Goal: Information Seeking & Learning: Check status

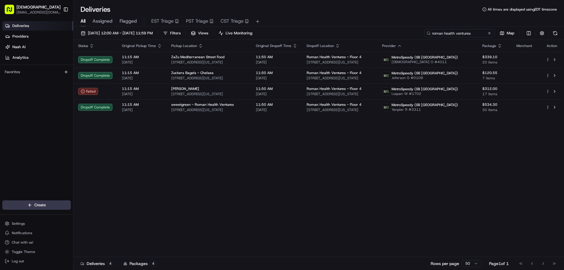
click at [459, 33] on input "roman health ventures" at bounding box center [459, 33] width 70 height 8
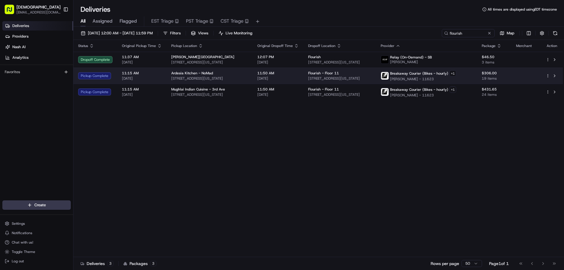
click at [225, 75] on div "Ardesia Kitchen - NoMad [STREET_ADDRESS][US_STATE]" at bounding box center [209, 76] width 77 height 10
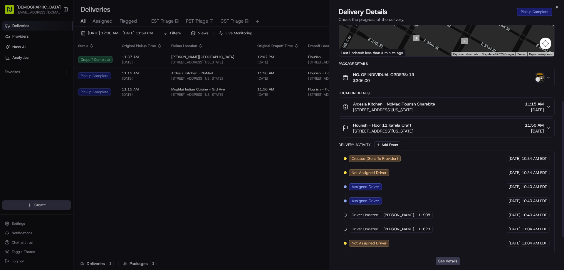
scroll to position [153, 0]
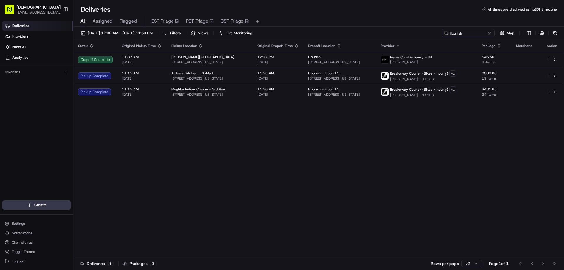
drag, startPoint x: 280, startPoint y: 144, endPoint x: 257, endPoint y: 105, distance: 44.9
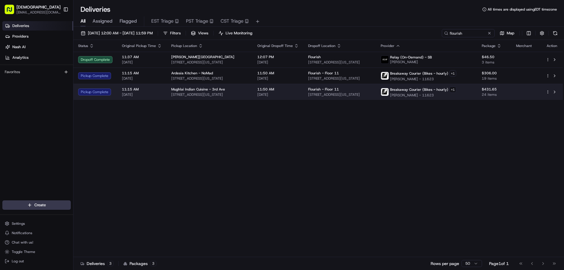
click at [240, 90] on div "Mughlai Indian Cuisine - 3rd Ave" at bounding box center [209, 89] width 77 height 5
click at [287, 92] on div "11:50 AM [DATE]" at bounding box center [277, 92] width 41 height 10
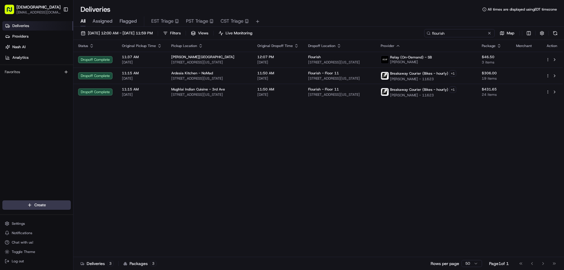
click at [456, 35] on input "flourish" at bounding box center [459, 33] width 70 height 8
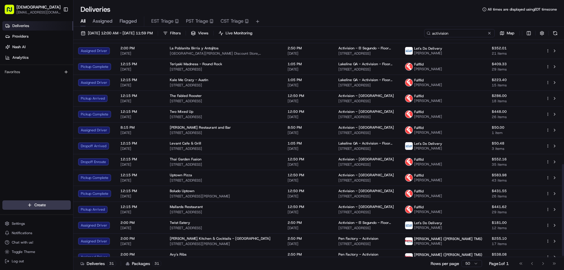
scroll to position [294, 0]
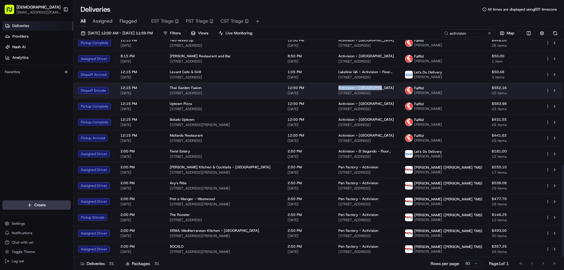
drag, startPoint x: 392, startPoint y: 87, endPoint x: 348, endPoint y: 88, distance: 43.8
click at [348, 88] on td "Activision - [GEOGRAPHIC_DATA] [STREET_ADDRESS]" at bounding box center [367, 91] width 66 height 16
copy span "Activision - [GEOGRAPHIC_DATA]"
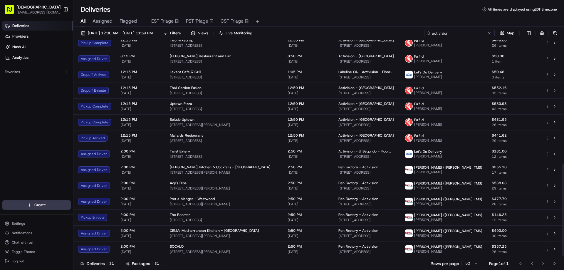
click at [463, 32] on input "activision" at bounding box center [459, 33] width 70 height 8
paste input "Activision - Bloomingt"
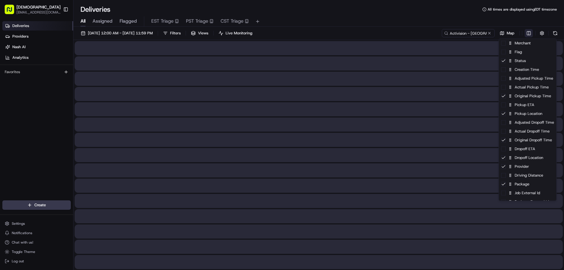
click at [530, 33] on html "Sharebite [EMAIL_ADDRESS][DOMAIN_NAME] Toggle Sidebar Deliveries Providers [PER…" at bounding box center [282, 135] width 564 height 270
click at [422, 21] on html "Sharebite [EMAIL_ADDRESS][DOMAIN_NAME] Toggle Sidebar Deliveries Providers [PER…" at bounding box center [282, 135] width 564 height 270
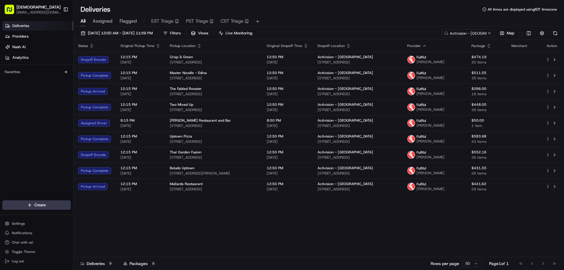
click at [427, 46] on icon "button" at bounding box center [424, 45] width 5 height 5
click at [443, 214] on div "Status Original Pickup Time Pickup Location Original Dropoff Time Dropoff Locat…" at bounding box center [317, 148] width 489 height 217
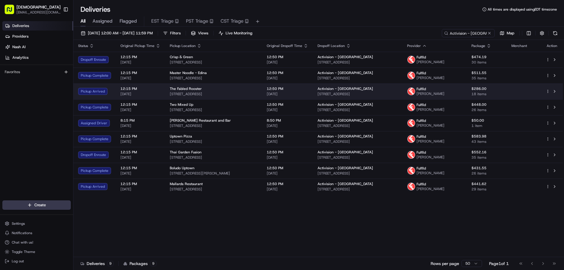
click at [208, 91] on div "The Fabled Rooster [STREET_ADDRESS]" at bounding box center [214, 91] width 88 height 10
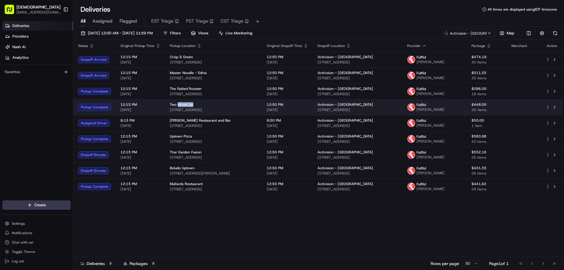
drag, startPoint x: 191, startPoint y: 104, endPoint x: 177, endPoint y: 104, distance: 14.4
click at [177, 104] on div "Two Mixed Up" at bounding box center [214, 104] width 88 height 5
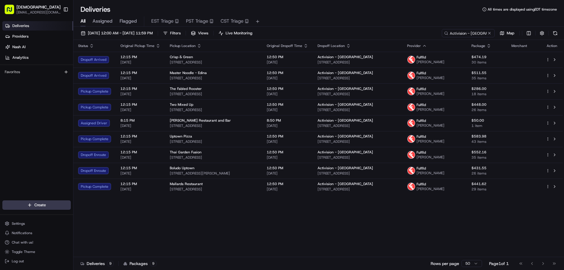
click at [238, 227] on div "Status Original Pickup Time Pickup Location Original Dropoff Time Dropoff Locat…" at bounding box center [317, 148] width 489 height 217
click at [281, 223] on div "Status Original Pickup Time Pickup Location Original Dropoff Time Dropoff Locat…" at bounding box center [317, 148] width 489 height 217
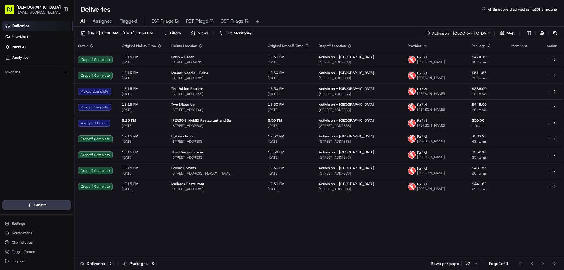
click at [473, 33] on input "Activision - [GEOGRAPHIC_DATA]" at bounding box center [459, 33] width 70 height 8
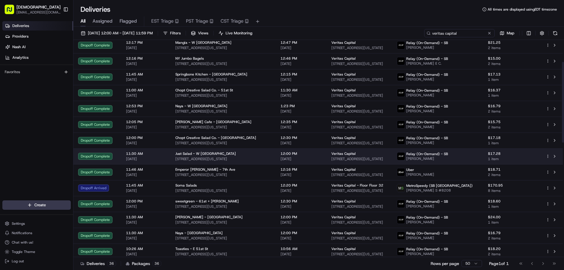
scroll to position [59, 0]
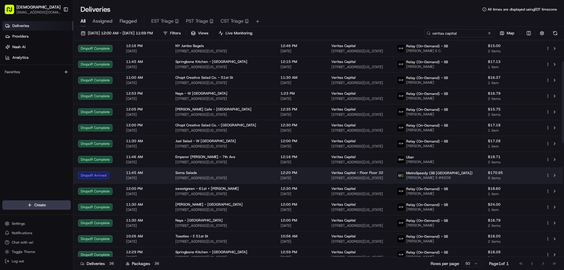
type input "veritas capital"
click at [227, 175] on div "Soma Salads [STREET_ADDRESS][US_STATE]" at bounding box center [223, 175] width 96 height 10
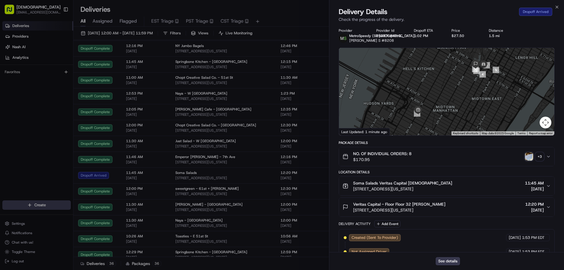
click at [539, 154] on div "+ 3" at bounding box center [539, 156] width 8 height 8
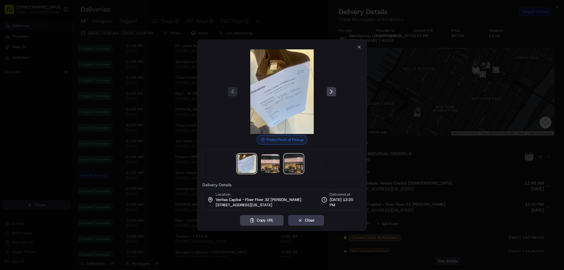
click at [298, 165] on img at bounding box center [293, 163] width 19 height 19
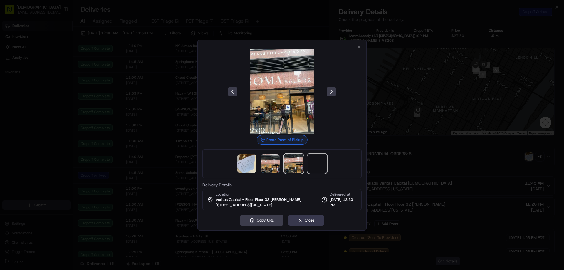
click at [316, 165] on span at bounding box center [317, 163] width 19 height 19
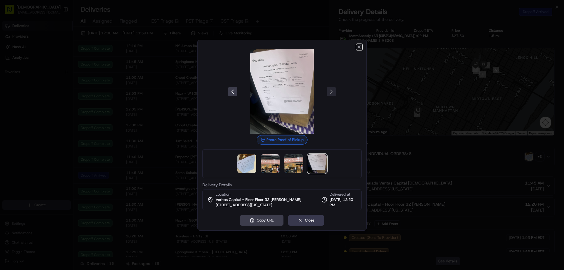
click at [357, 47] on icon "button" at bounding box center [359, 47] width 5 height 5
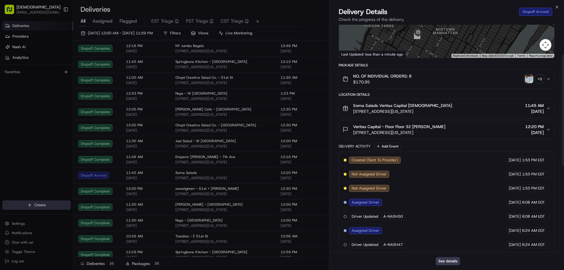
scroll to position [61, 0]
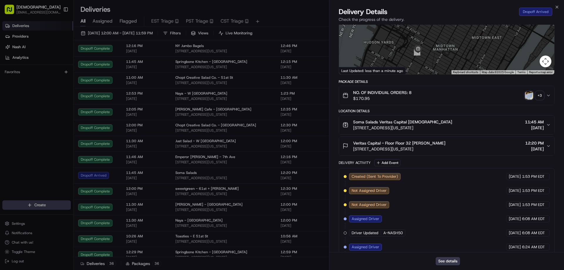
click at [538, 95] on div "+ 3" at bounding box center [539, 95] width 8 height 8
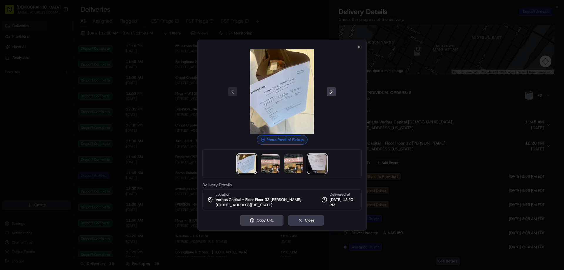
click at [317, 169] on img at bounding box center [317, 163] width 19 height 19
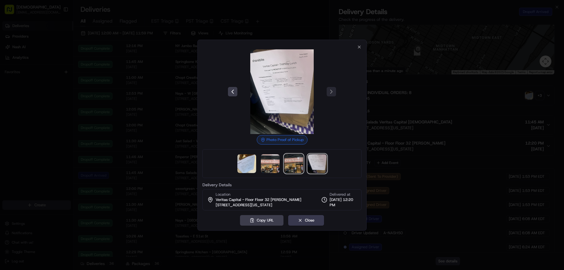
click at [293, 168] on img at bounding box center [293, 163] width 19 height 19
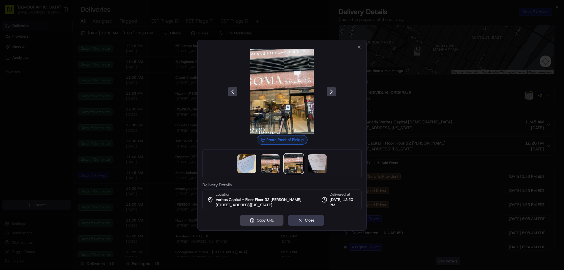
click at [435, 88] on div at bounding box center [282, 135] width 564 height 270
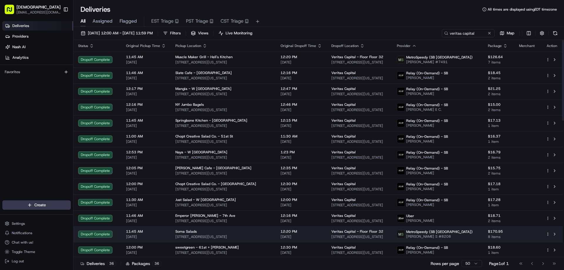
click at [237, 236] on span "[STREET_ADDRESS][US_STATE]" at bounding box center [223, 236] width 96 height 5
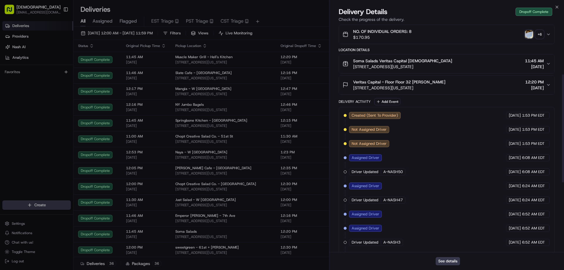
scroll to position [105, 0]
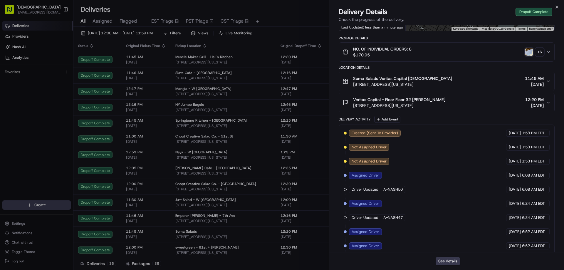
click at [539, 47] on div "NO. OF INDIVIDUAL ORDERS: 8 $170.95 + 6" at bounding box center [444, 52] width 204 height 12
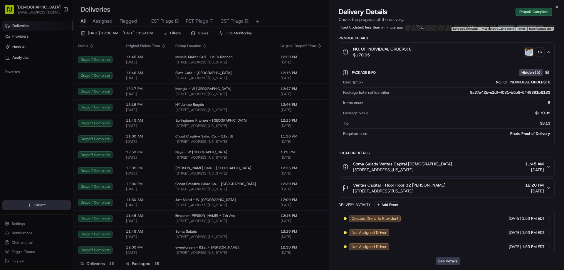
click at [540, 52] on div "+ 6" at bounding box center [539, 52] width 8 height 8
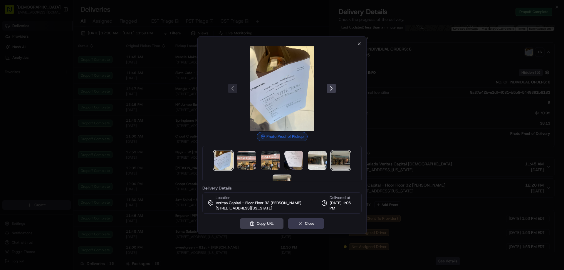
click at [341, 166] on img at bounding box center [340, 160] width 19 height 19
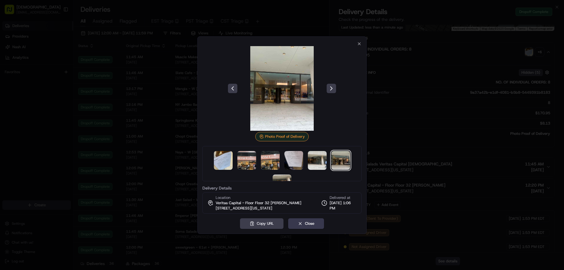
scroll to position [17, 0]
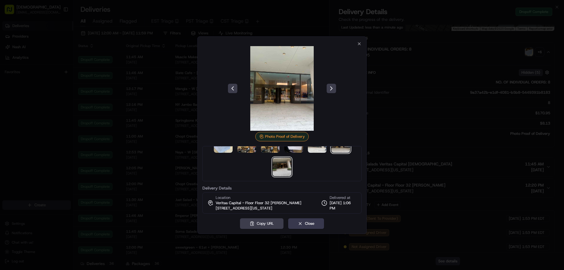
click at [283, 164] on img at bounding box center [282, 166] width 19 height 19
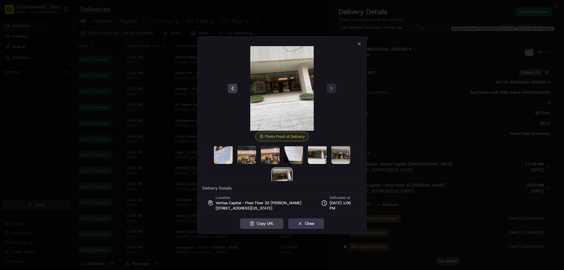
scroll to position [0, 0]
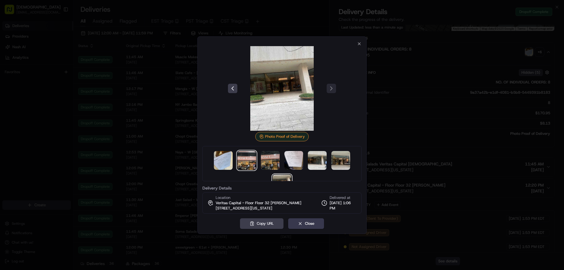
drag, startPoint x: 245, startPoint y: 159, endPoint x: 268, endPoint y: 157, distance: 23.0
click at [245, 159] on img at bounding box center [246, 160] width 19 height 19
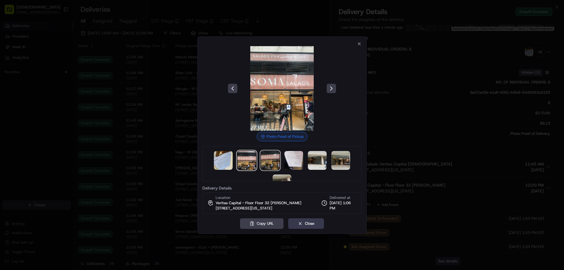
click at [273, 157] on img at bounding box center [270, 160] width 19 height 19
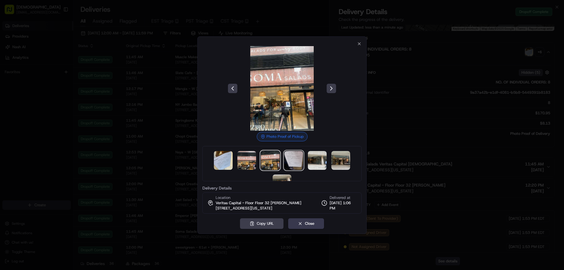
click at [284, 156] on img at bounding box center [293, 160] width 19 height 19
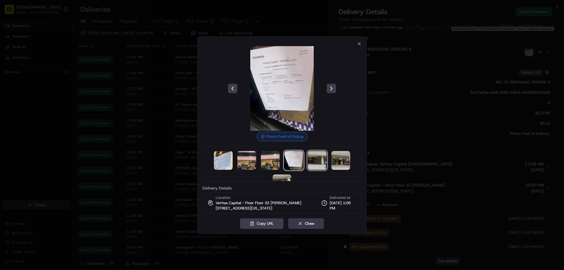
click at [310, 157] on img at bounding box center [317, 160] width 19 height 19
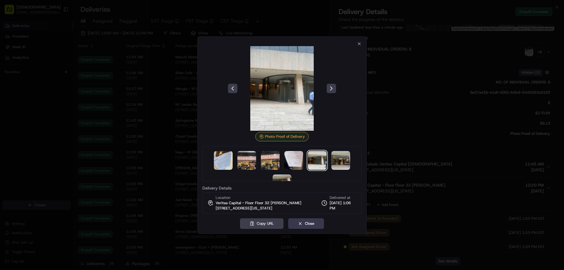
click at [423, 81] on div at bounding box center [282, 135] width 564 height 270
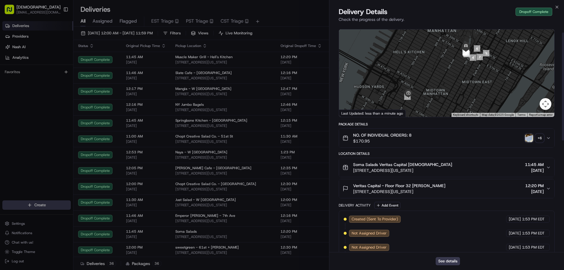
scroll to position [16, 0]
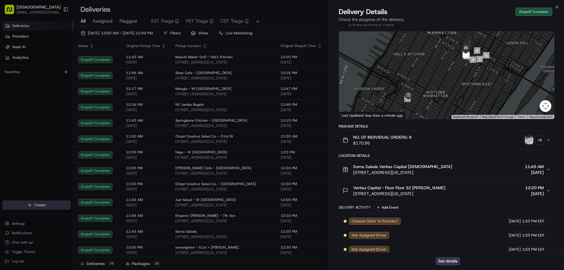
click at [529, 137] on img "button" at bounding box center [529, 140] width 8 height 8
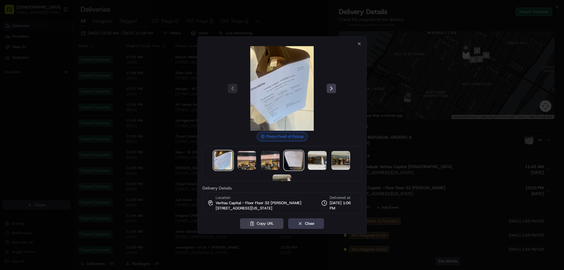
click at [286, 160] on img at bounding box center [293, 160] width 19 height 19
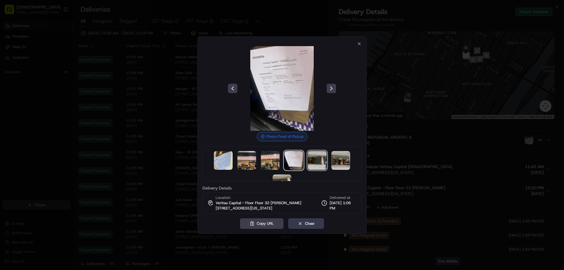
click at [318, 161] on img at bounding box center [317, 160] width 19 height 19
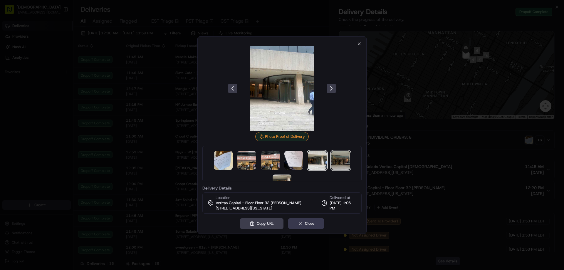
click at [340, 162] on img at bounding box center [340, 160] width 19 height 19
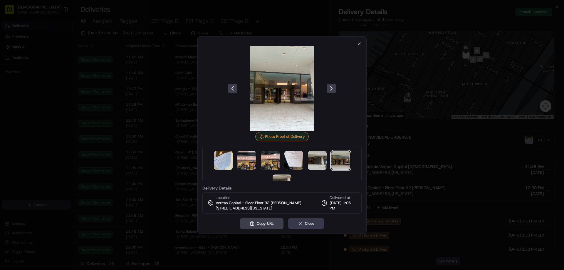
scroll to position [17, 0]
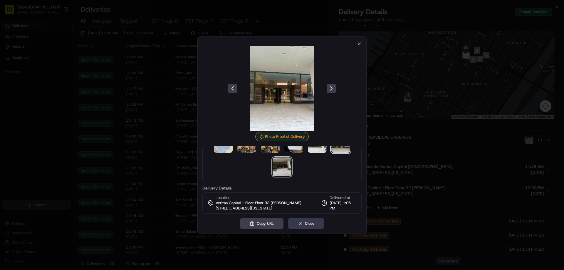
click at [281, 167] on img at bounding box center [282, 166] width 19 height 19
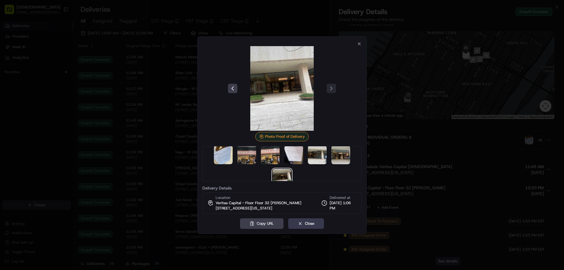
scroll to position [0, 0]
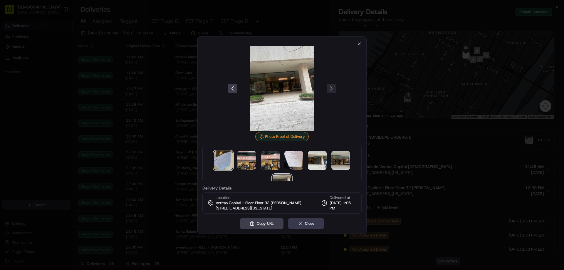
click at [221, 162] on img at bounding box center [223, 160] width 19 height 19
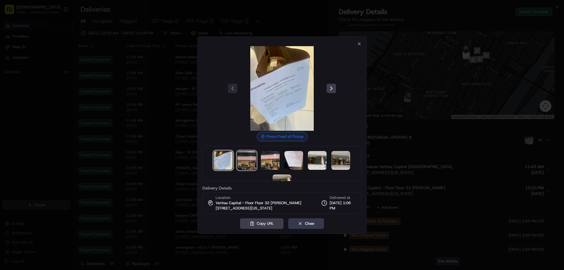
click at [241, 163] on img at bounding box center [246, 160] width 19 height 19
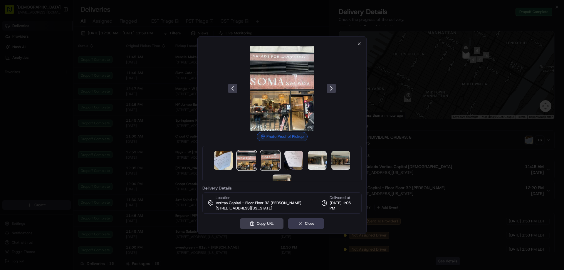
click at [265, 159] on img at bounding box center [270, 160] width 19 height 19
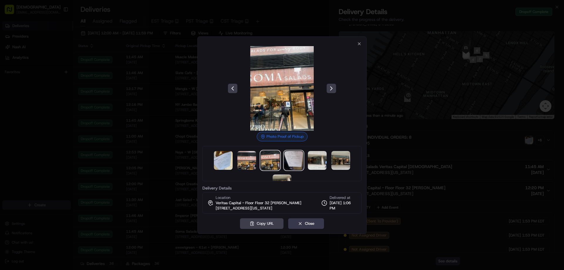
click at [293, 156] on img at bounding box center [293, 160] width 19 height 19
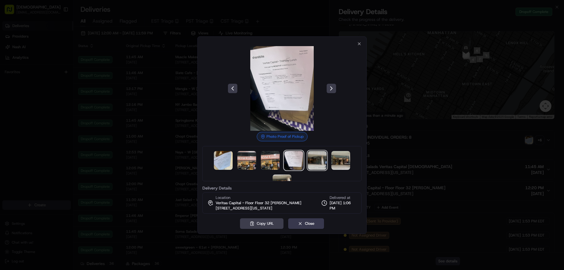
click at [317, 159] on img at bounding box center [317, 160] width 19 height 19
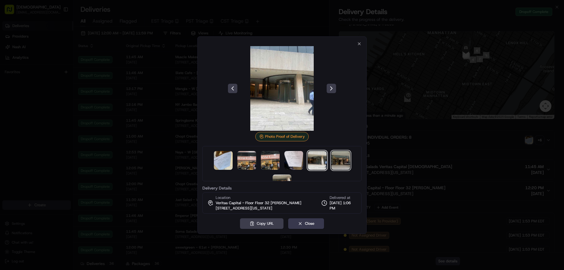
click at [339, 159] on img at bounding box center [340, 160] width 19 height 19
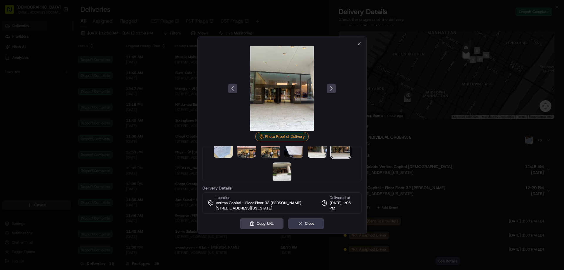
scroll to position [17, 0]
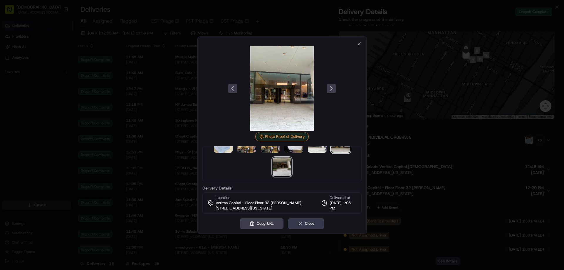
click at [283, 167] on img at bounding box center [282, 166] width 19 height 19
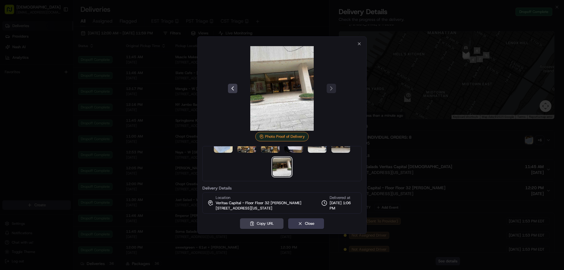
click at [423, 125] on div at bounding box center [282, 135] width 564 height 270
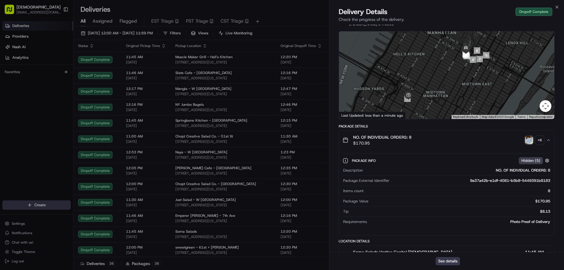
drag, startPoint x: 258, startPoint y: 134, endPoint x: 265, endPoint y: 135, distance: 6.2
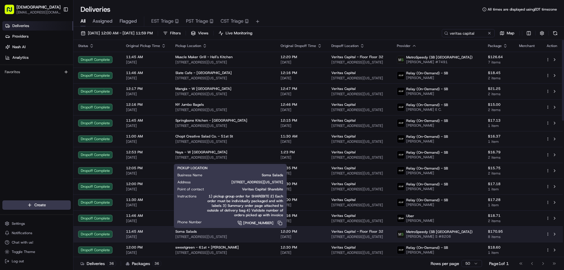
click at [266, 232] on div "Soma Salads" at bounding box center [223, 231] width 96 height 5
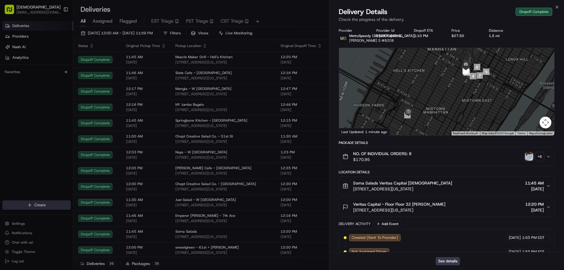
click at [530, 154] on img "button" at bounding box center [529, 156] width 8 height 8
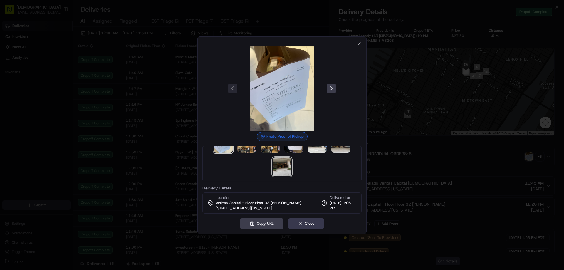
click at [276, 160] on img at bounding box center [282, 166] width 19 height 19
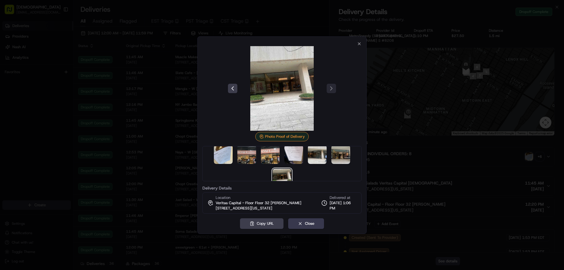
scroll to position [0, 0]
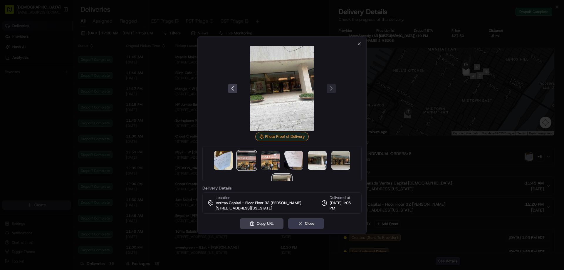
click at [245, 161] on img at bounding box center [246, 160] width 19 height 19
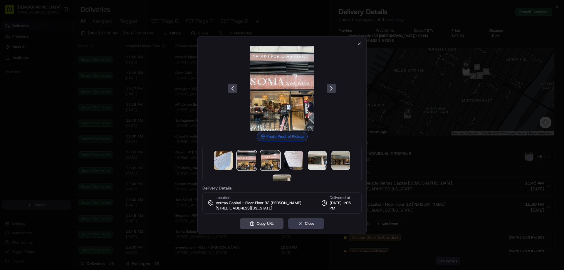
drag, startPoint x: 262, startPoint y: 161, endPoint x: 279, endPoint y: 162, distance: 17.3
click at [262, 161] on img at bounding box center [270, 160] width 19 height 19
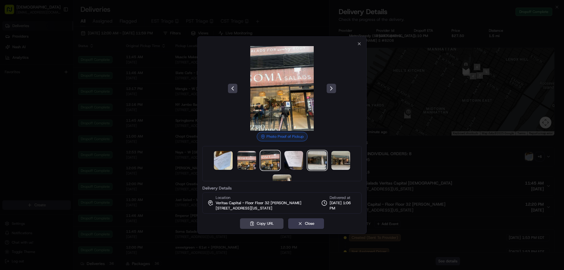
click at [320, 162] on img at bounding box center [317, 160] width 19 height 19
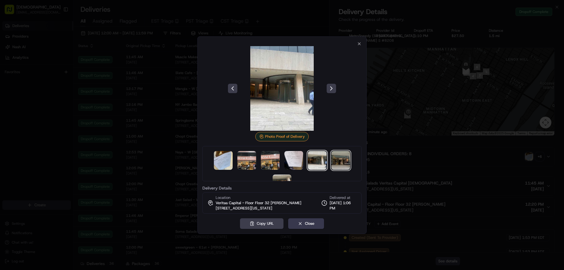
click at [338, 159] on img at bounding box center [340, 160] width 19 height 19
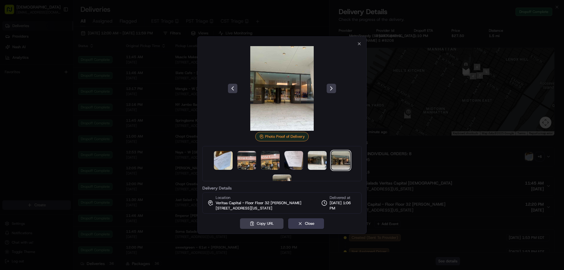
scroll to position [17, 0]
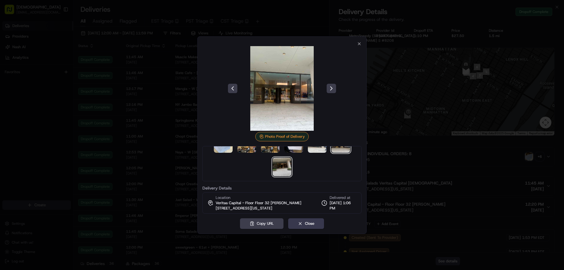
click at [283, 165] on img at bounding box center [282, 166] width 19 height 19
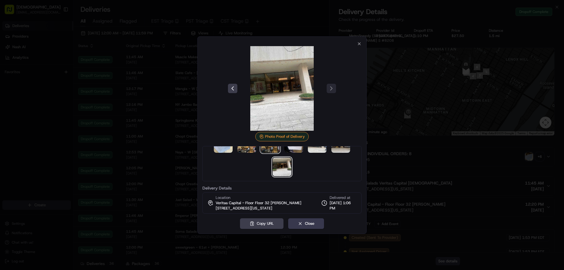
click at [266, 148] on img at bounding box center [270, 143] width 19 height 19
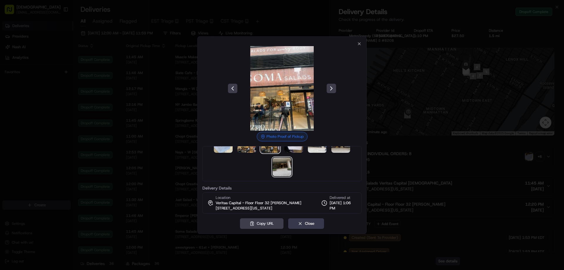
click at [285, 166] on img at bounding box center [282, 166] width 19 height 19
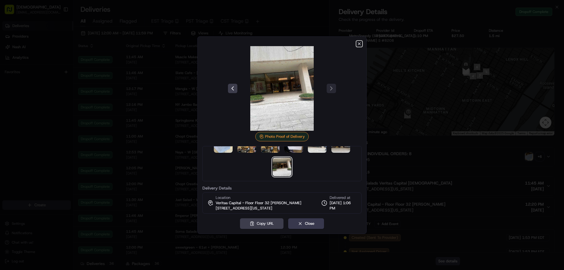
click at [360, 42] on icon "button" at bounding box center [359, 43] width 5 height 5
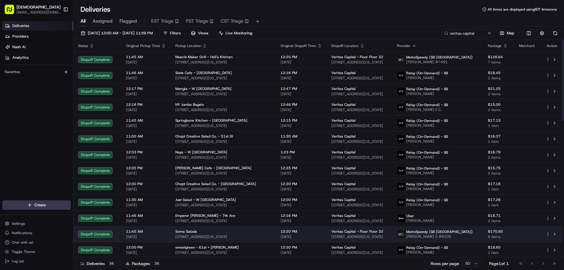
click at [230, 236] on span "[STREET_ADDRESS][US_STATE]" at bounding box center [223, 236] width 96 height 5
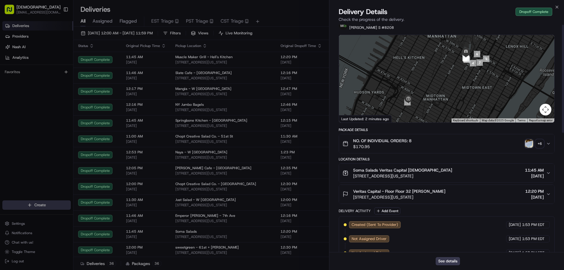
scroll to position [0, 0]
